Goal: Check status: Check status

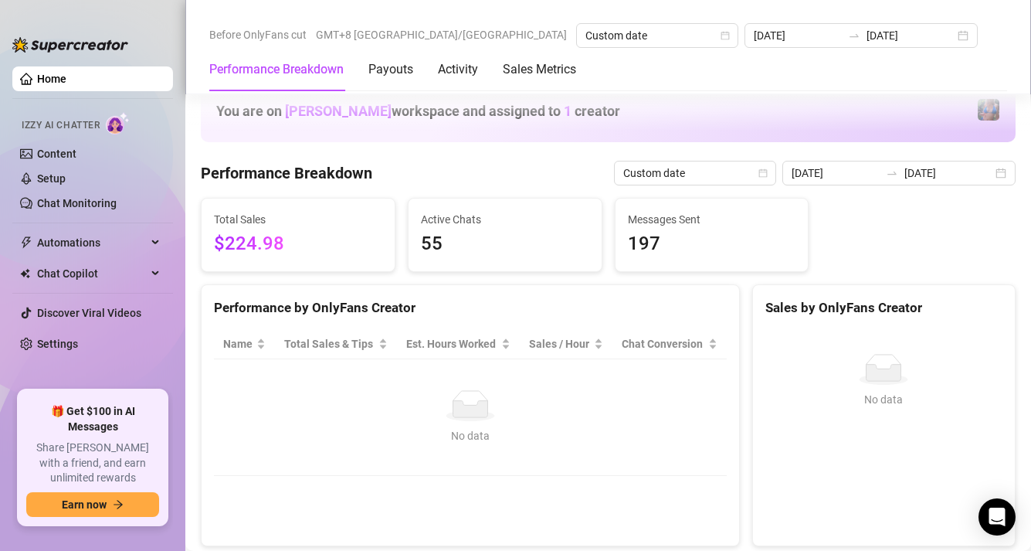
scroll to position [476, 0]
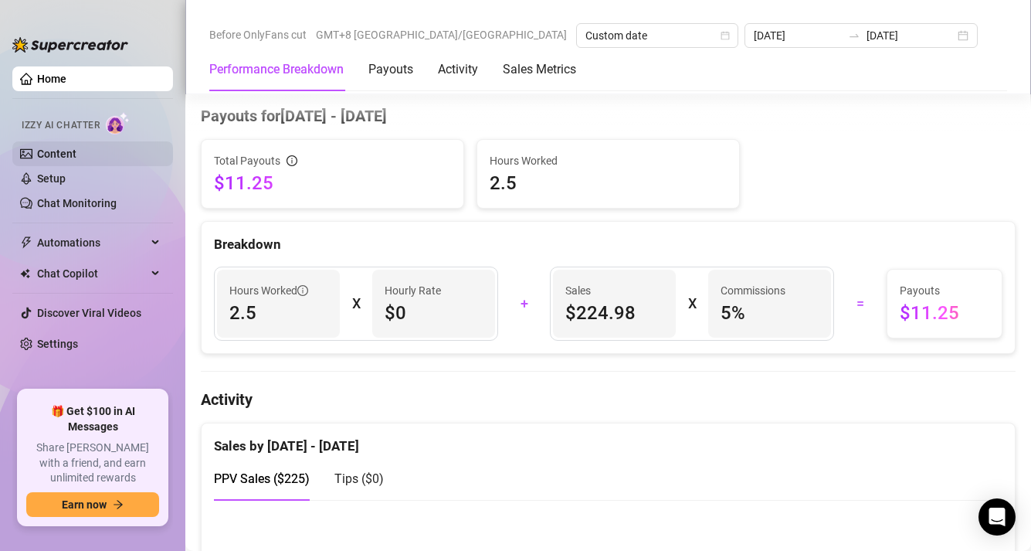
click at [41, 160] on link "Content" at bounding box center [56, 154] width 39 height 12
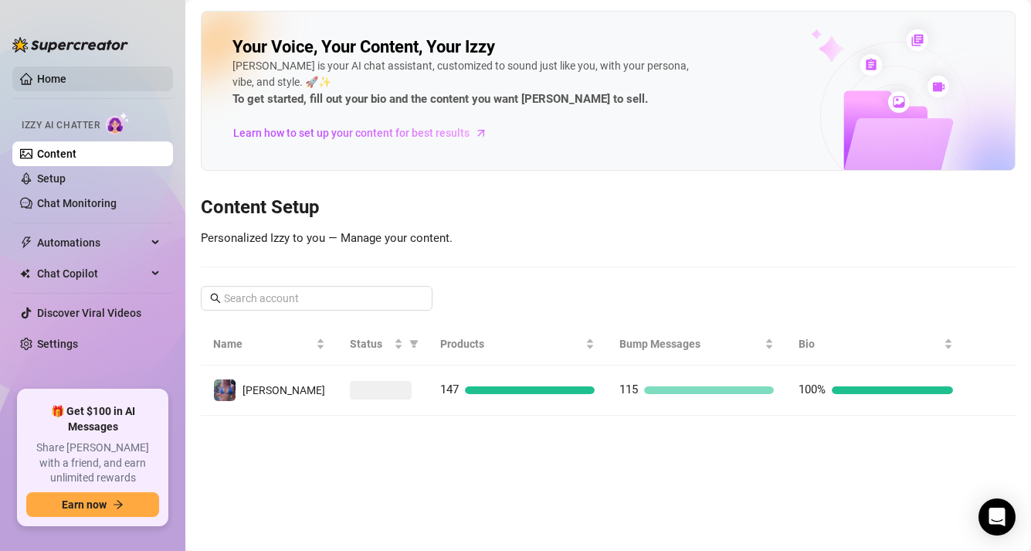
click at [66, 80] on link "Home" at bounding box center [51, 79] width 29 height 12
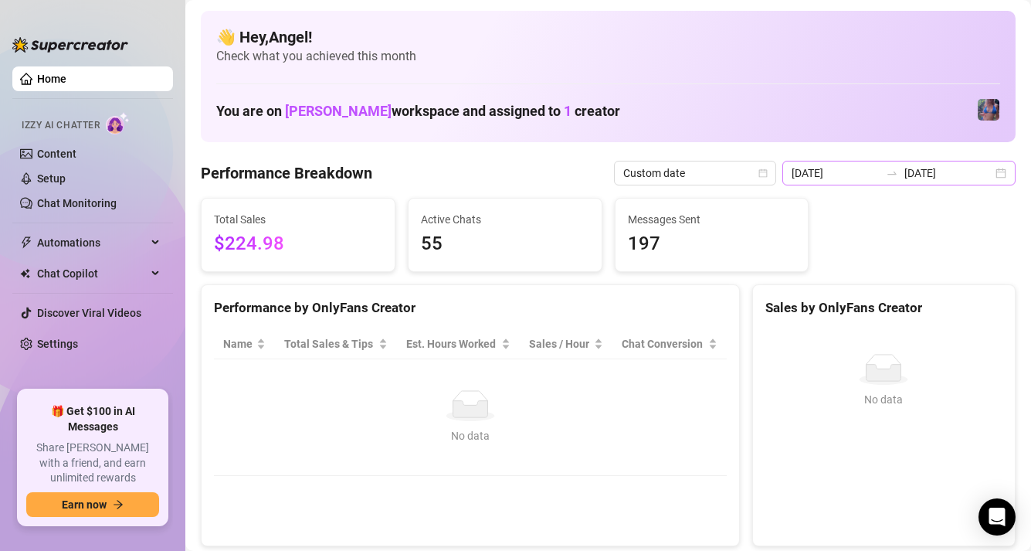
click at [894, 175] on icon "swap-right" at bounding box center [892, 173] width 12 height 12
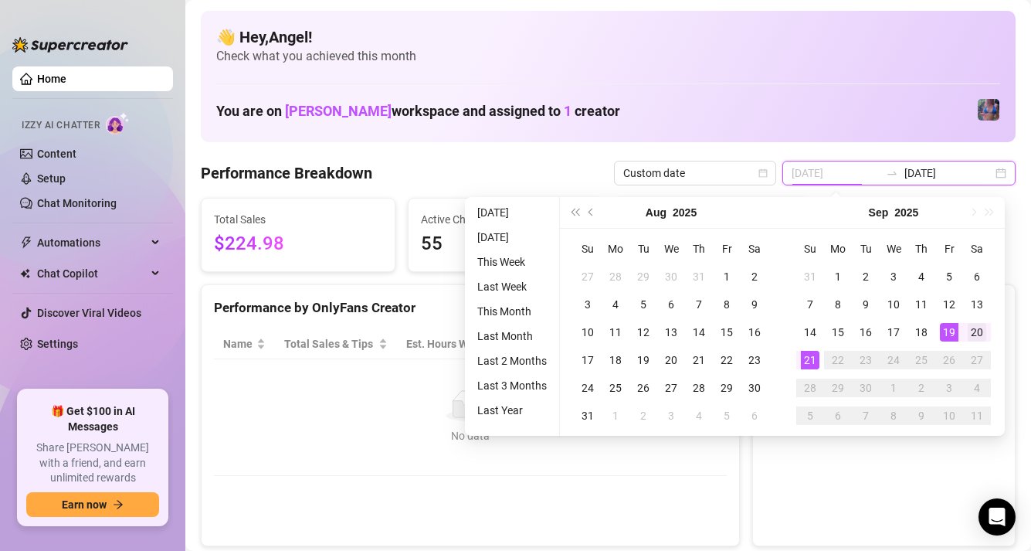
type input "[DATE]"
click at [979, 335] on div "20" at bounding box center [977, 332] width 19 height 19
click at [978, 334] on div "20" at bounding box center [977, 332] width 19 height 19
type input "[DATE]"
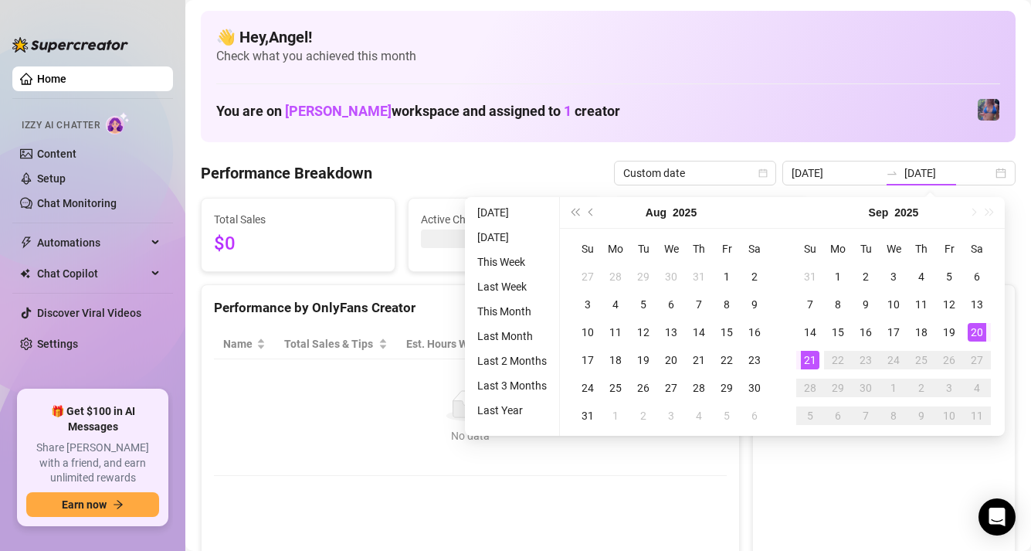
type input "[DATE]"
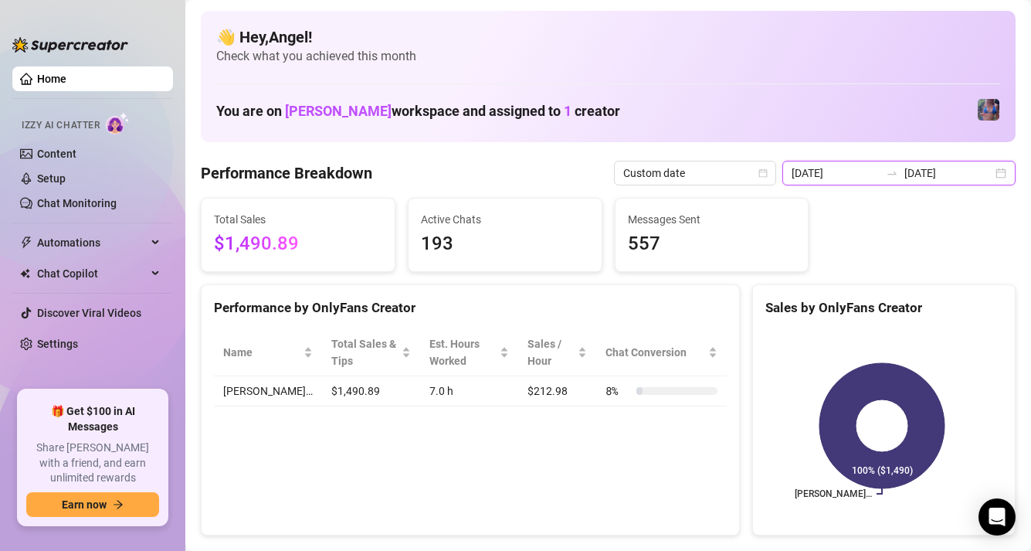
click at [863, 181] on input "[DATE]" at bounding box center [836, 172] width 88 height 17
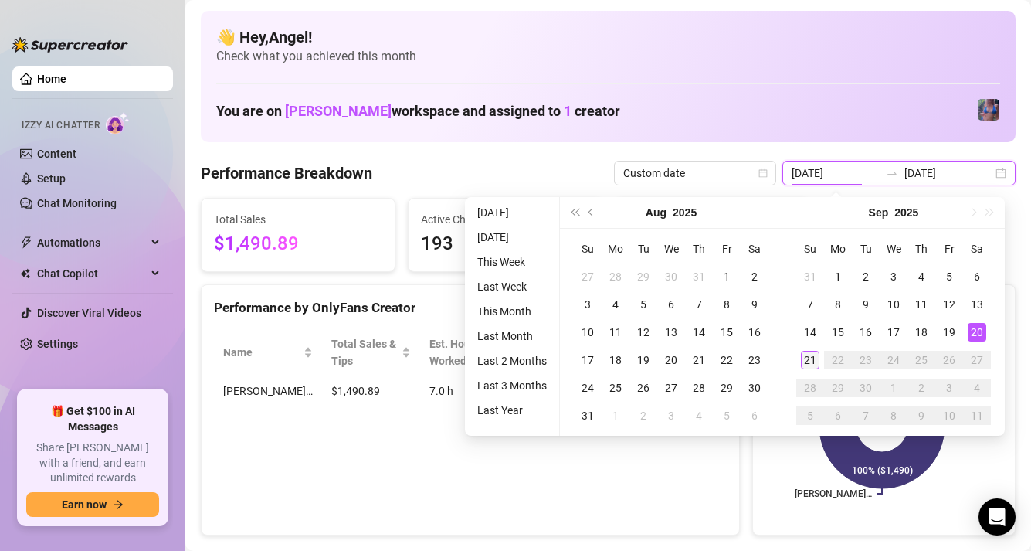
type input "[DATE]"
click at [812, 360] on div "21" at bounding box center [810, 360] width 19 height 19
click at [812, 361] on div "21" at bounding box center [810, 360] width 19 height 19
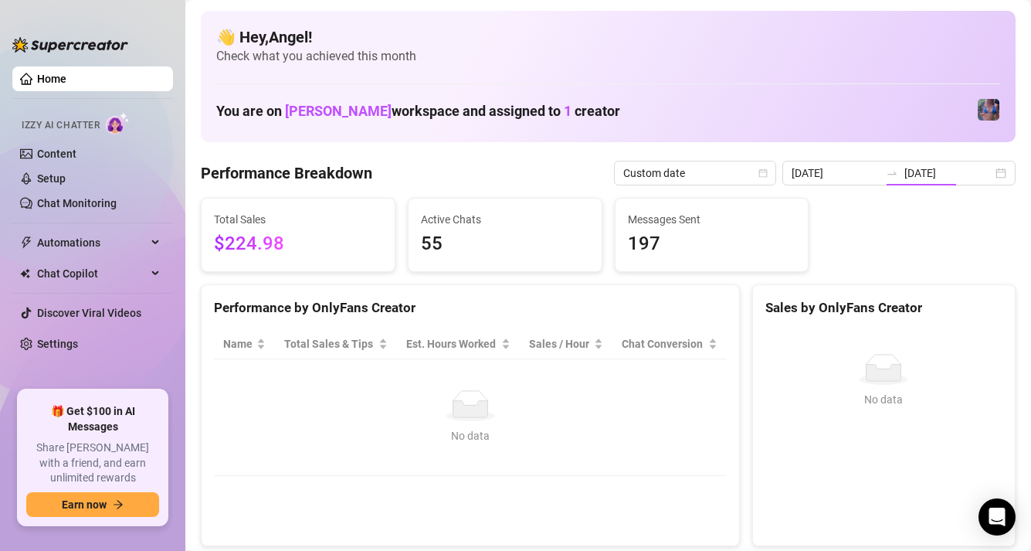
type input "[DATE]"
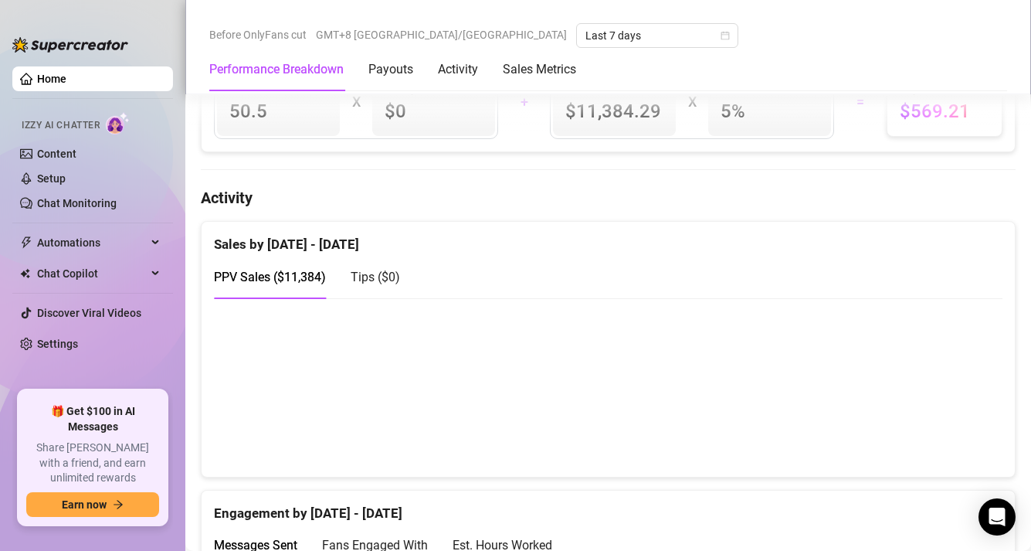
scroll to position [775, 0]
